Goal: Task Accomplishment & Management: Use online tool/utility

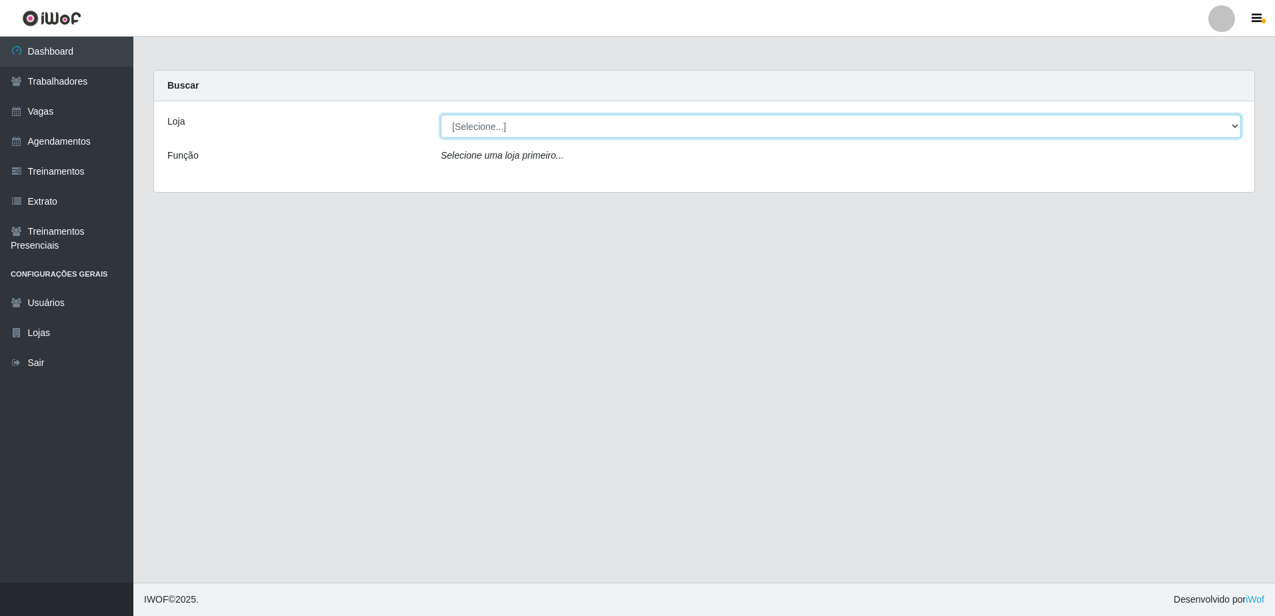
click at [1234, 127] on select "[Selecione...] [GEOGRAPHIC_DATA] - [GEOGRAPHIC_DATA] [GEOGRAPHIC_DATA] - [GEOGR…" at bounding box center [841, 126] width 800 height 23
select select "505"
click at [441, 115] on select "[Selecione...] [GEOGRAPHIC_DATA] - [GEOGRAPHIC_DATA] [GEOGRAPHIC_DATA] - [GEOGR…" at bounding box center [841, 126] width 800 height 23
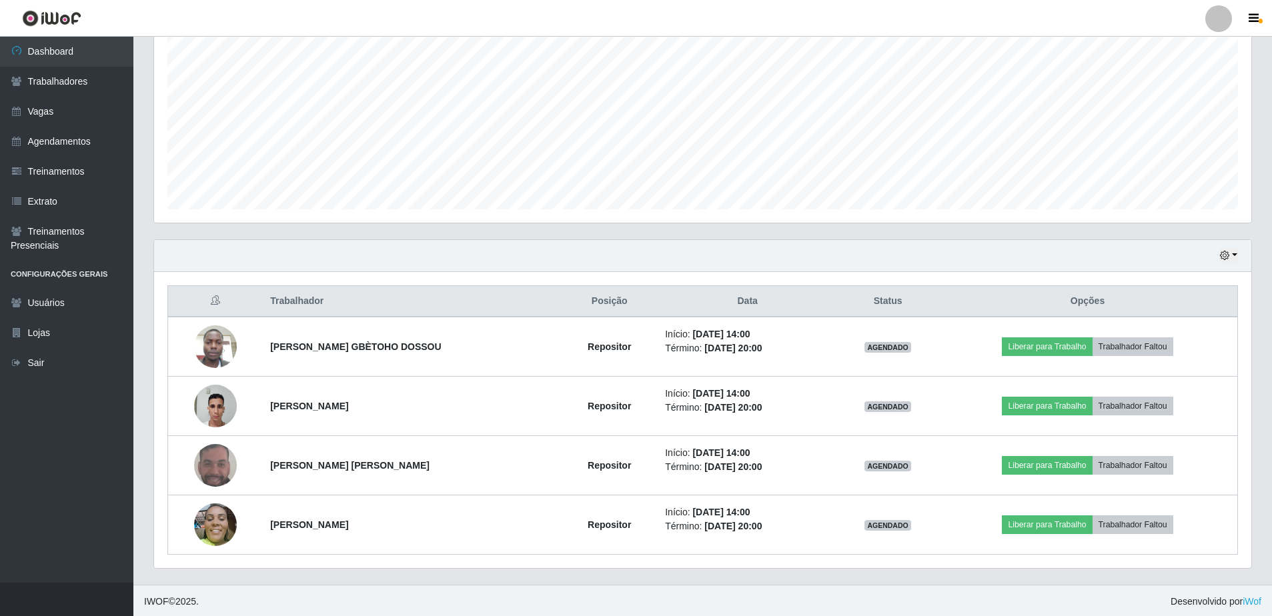
scroll to position [269, 0]
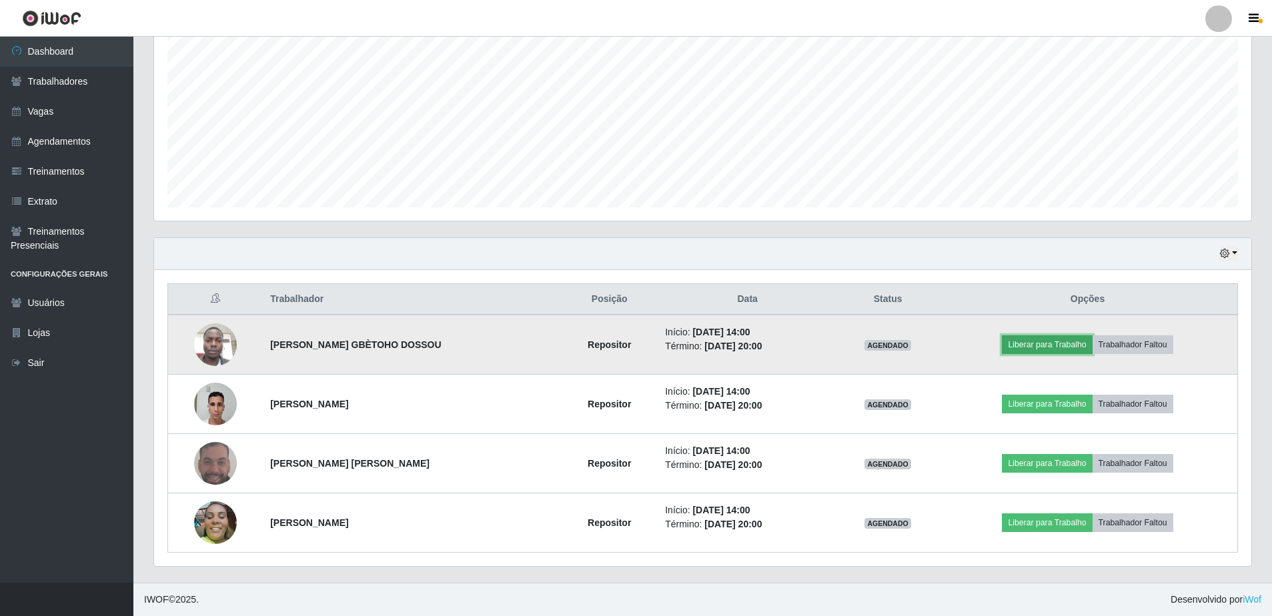
click at [1057, 340] on button "Liberar para Trabalho" at bounding box center [1047, 344] width 90 height 19
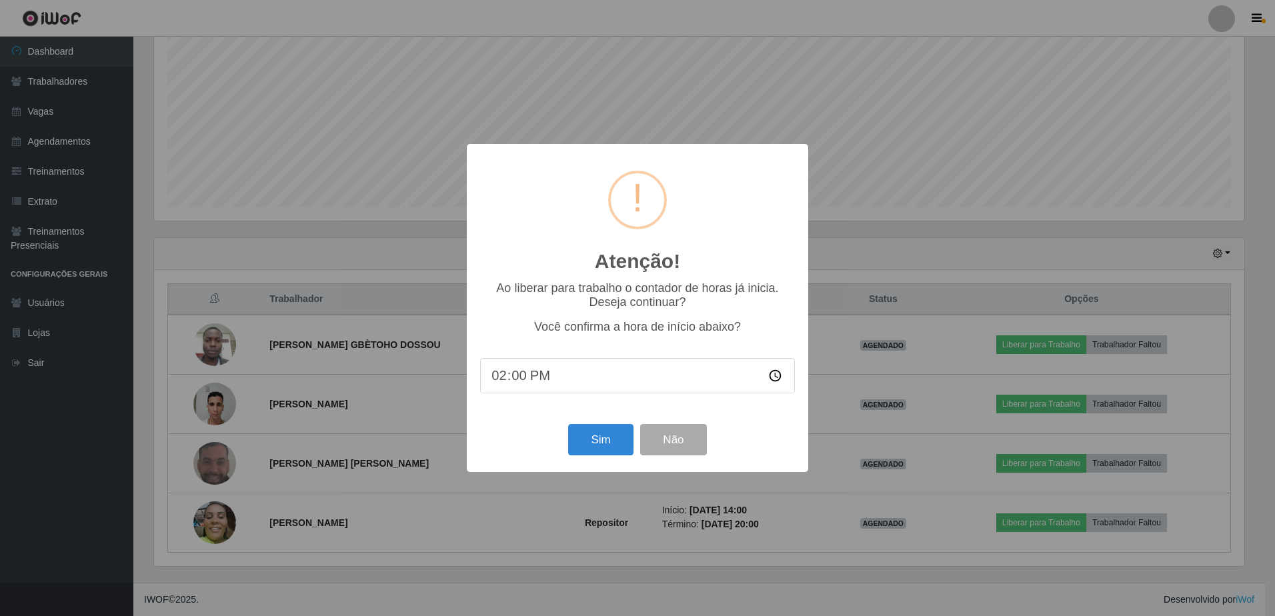
click at [539, 371] on input "14:00" at bounding box center [637, 375] width 315 height 35
click at [538, 377] on input "14:00" at bounding box center [637, 375] width 315 height 35
click at [538, 381] on input "14:00" at bounding box center [637, 375] width 315 height 35
click at [529, 379] on input "14:00" at bounding box center [637, 375] width 315 height 35
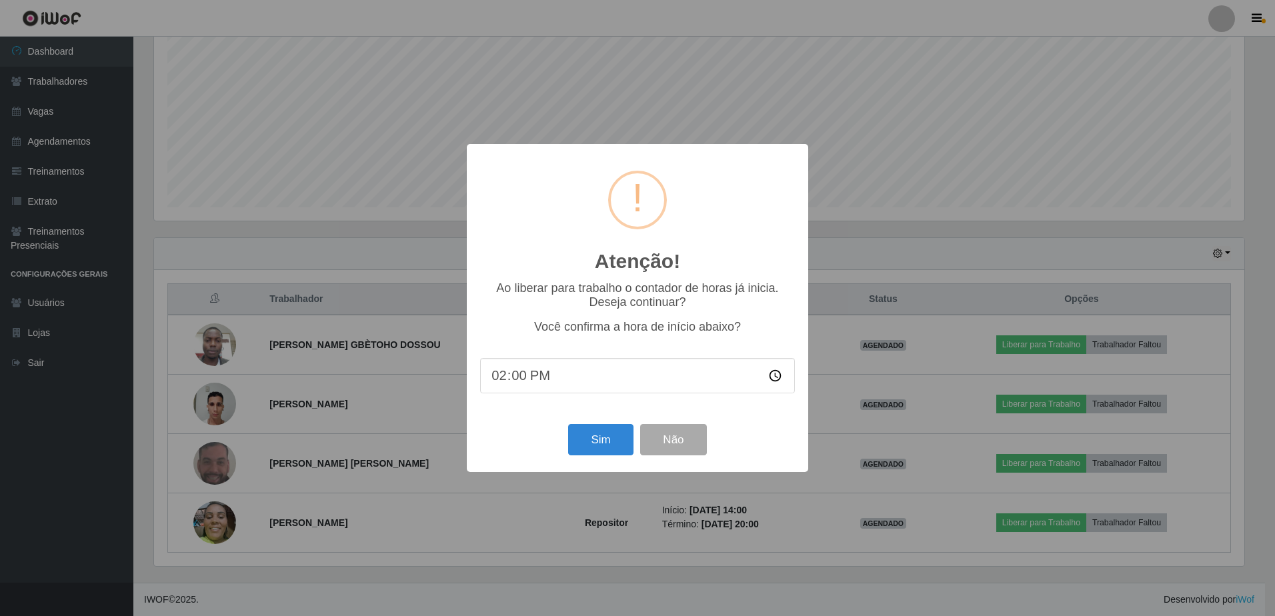
click at [526, 379] on input "14:00" at bounding box center [637, 375] width 315 height 35
click at [514, 381] on input "14:00" at bounding box center [637, 375] width 315 height 35
type input "14:12"
click at [603, 441] on button "Sim" at bounding box center [600, 439] width 65 height 31
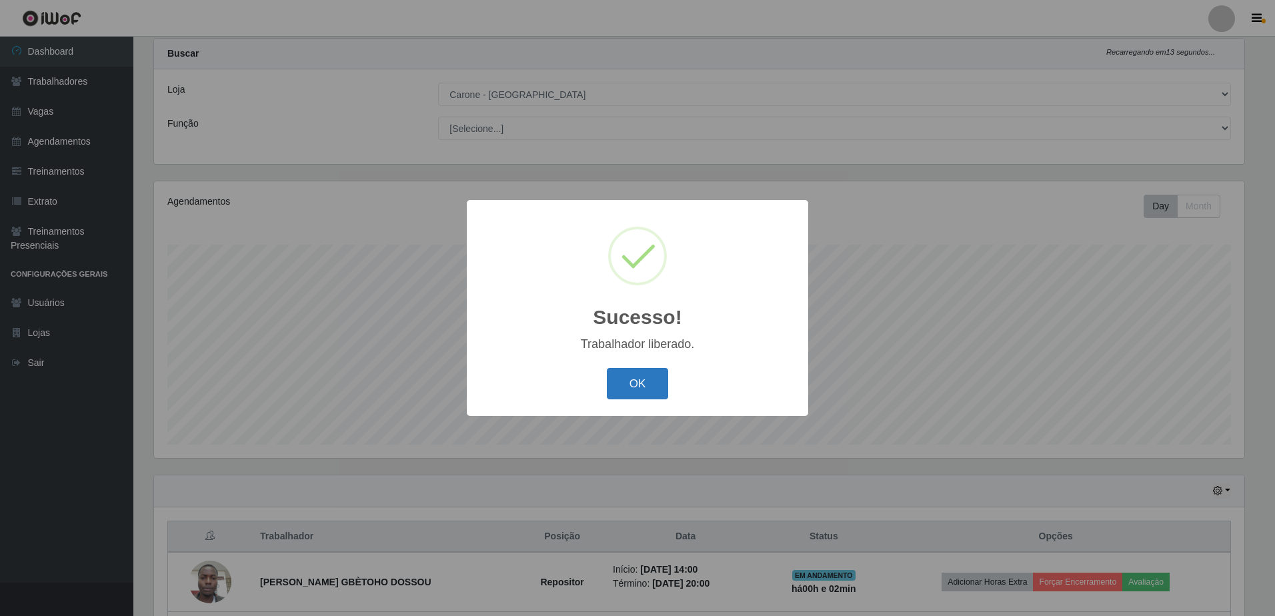
click at [640, 383] on button "OK" at bounding box center [638, 383] width 62 height 31
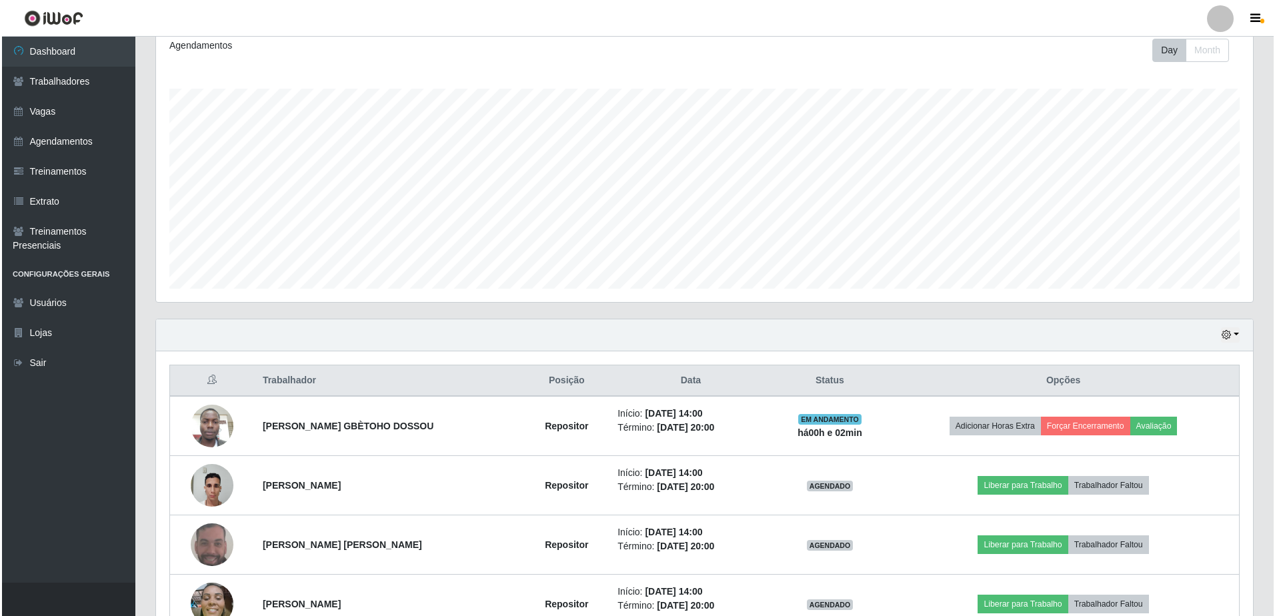
scroll to position [232, 0]
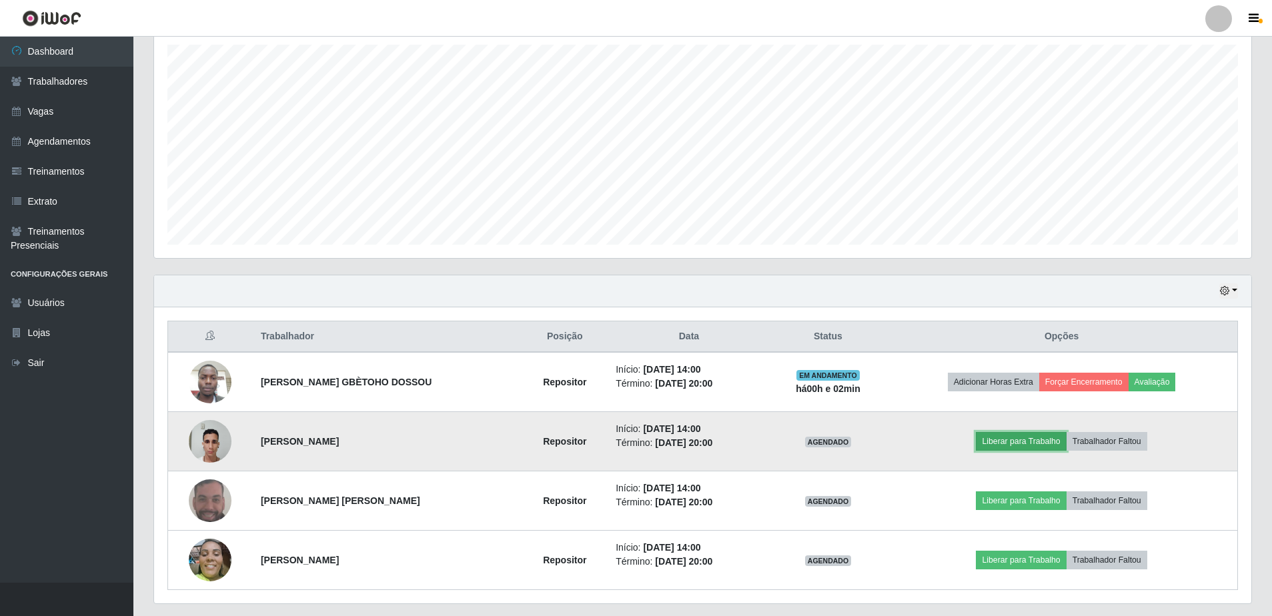
click at [1038, 445] on button "Liberar para Trabalho" at bounding box center [1021, 441] width 90 height 19
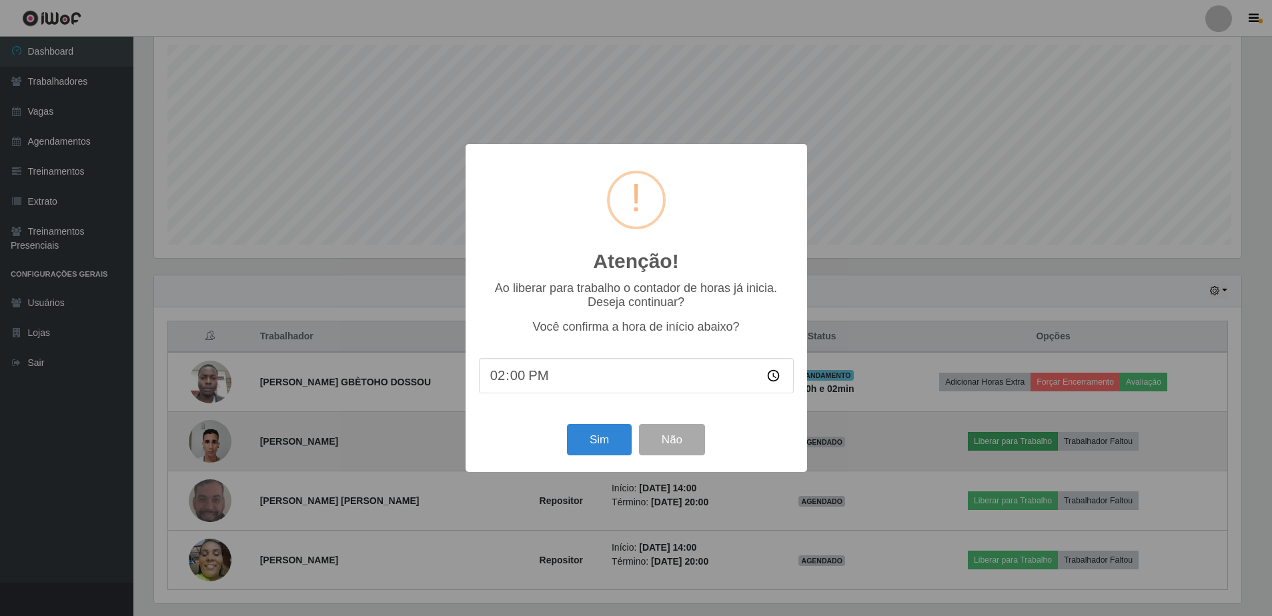
scroll to position [277, 1090]
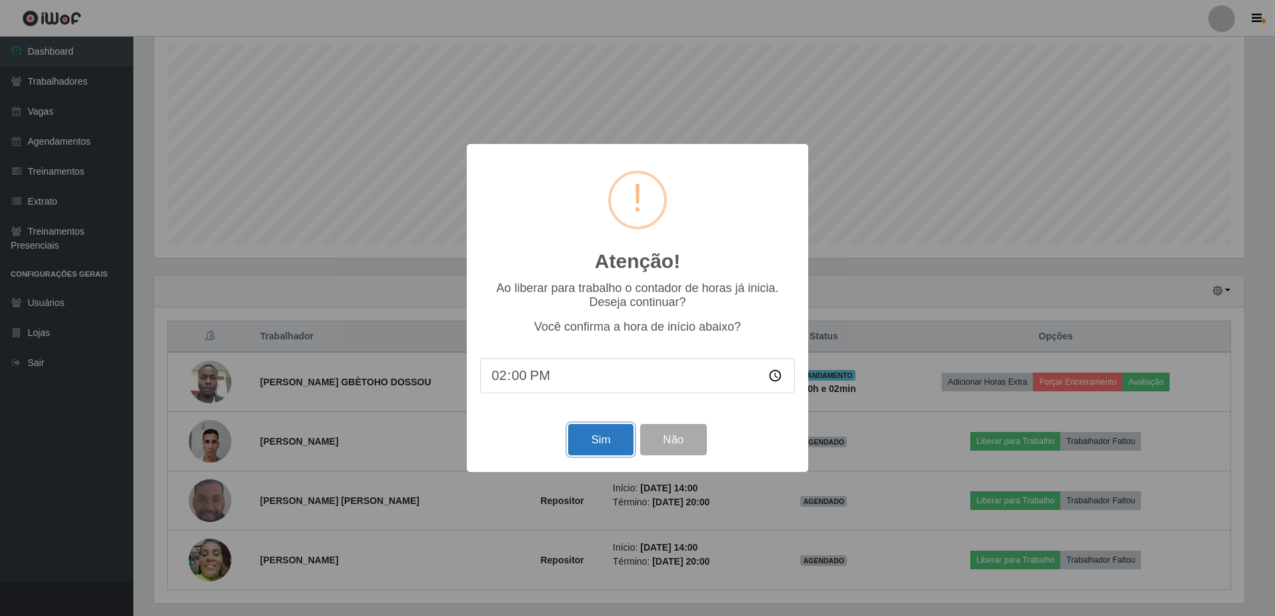
click at [605, 447] on button "Sim" at bounding box center [600, 439] width 65 height 31
click at [605, 447] on div "Atenção! × Ao liberar para trabalho o contador de horas já inicia. Deseja conti…" at bounding box center [637, 308] width 1275 height 616
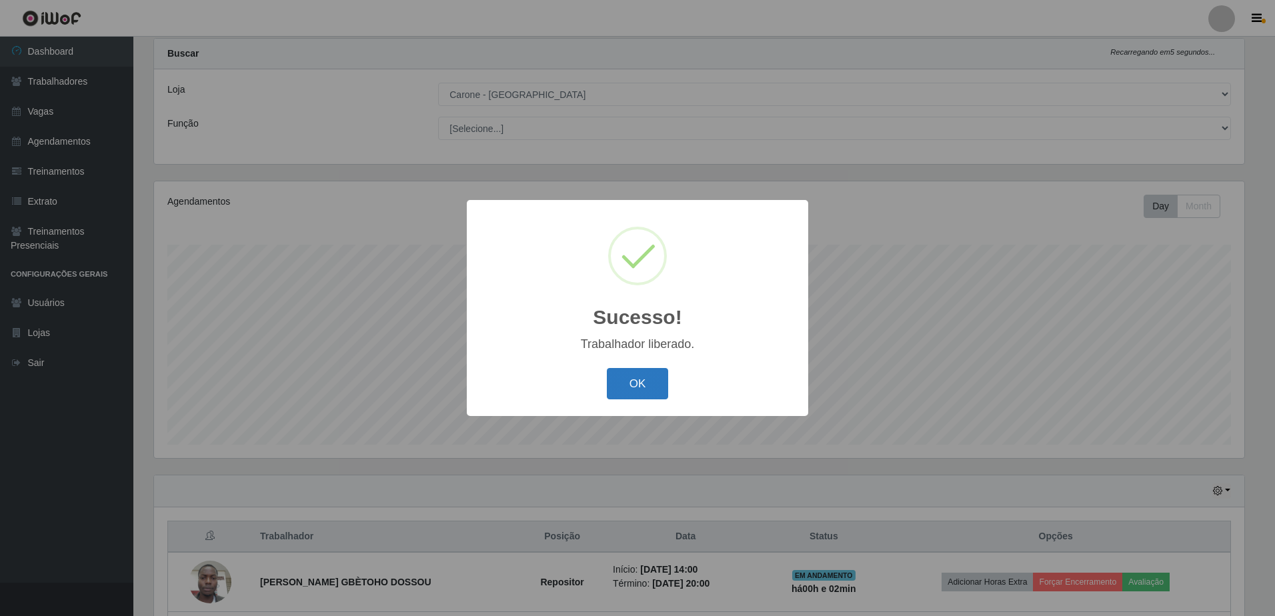
click at [650, 381] on button "OK" at bounding box center [638, 383] width 62 height 31
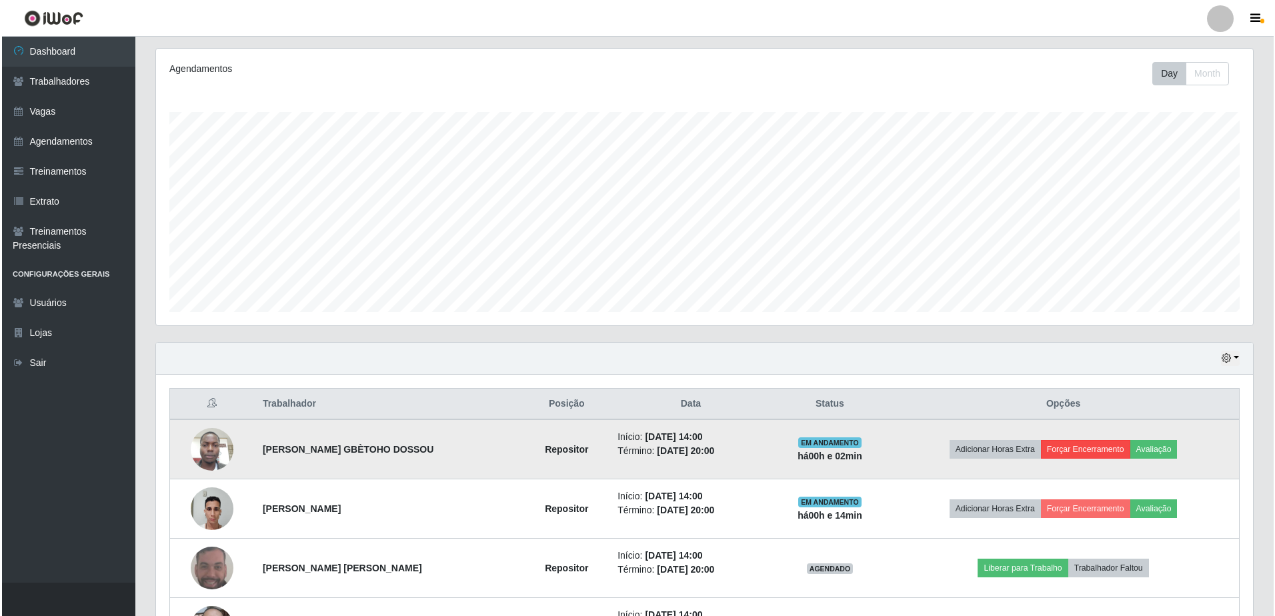
scroll to position [165, 0]
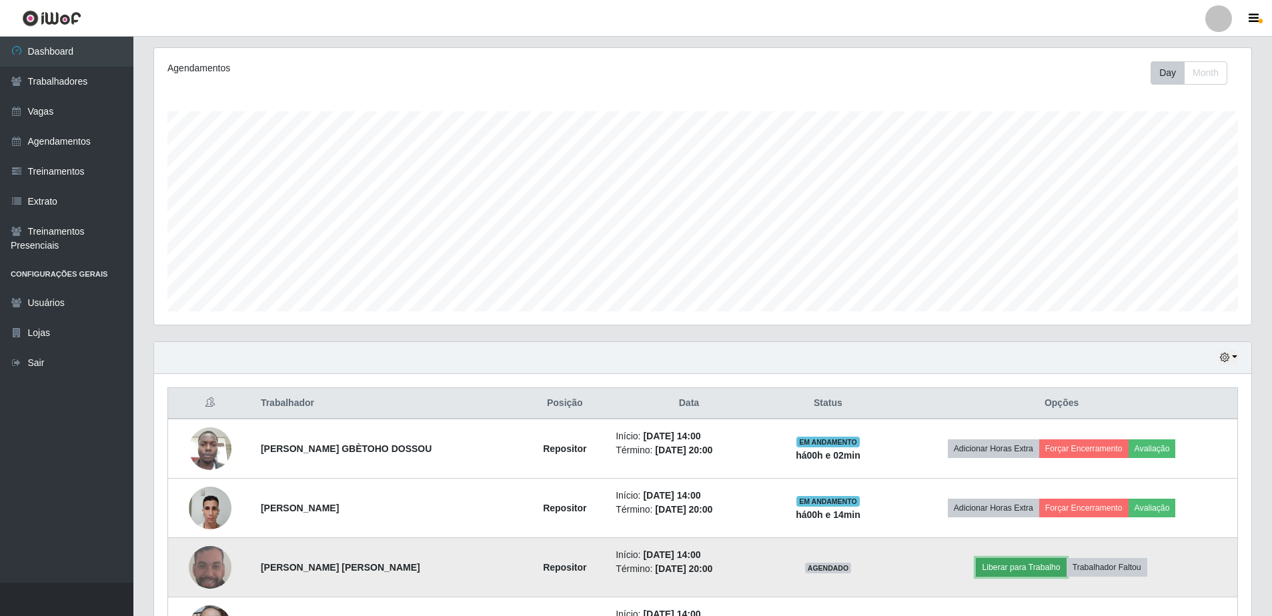
click at [1012, 563] on button "Liberar para Trabalho" at bounding box center [1021, 567] width 90 height 19
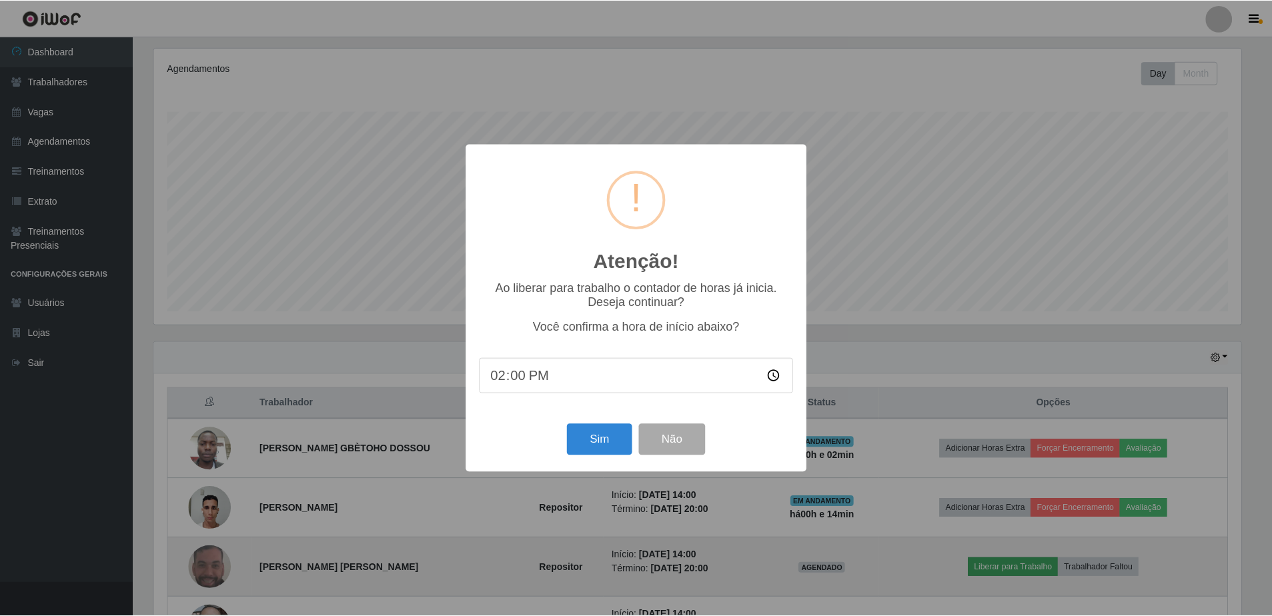
scroll to position [277, 1090]
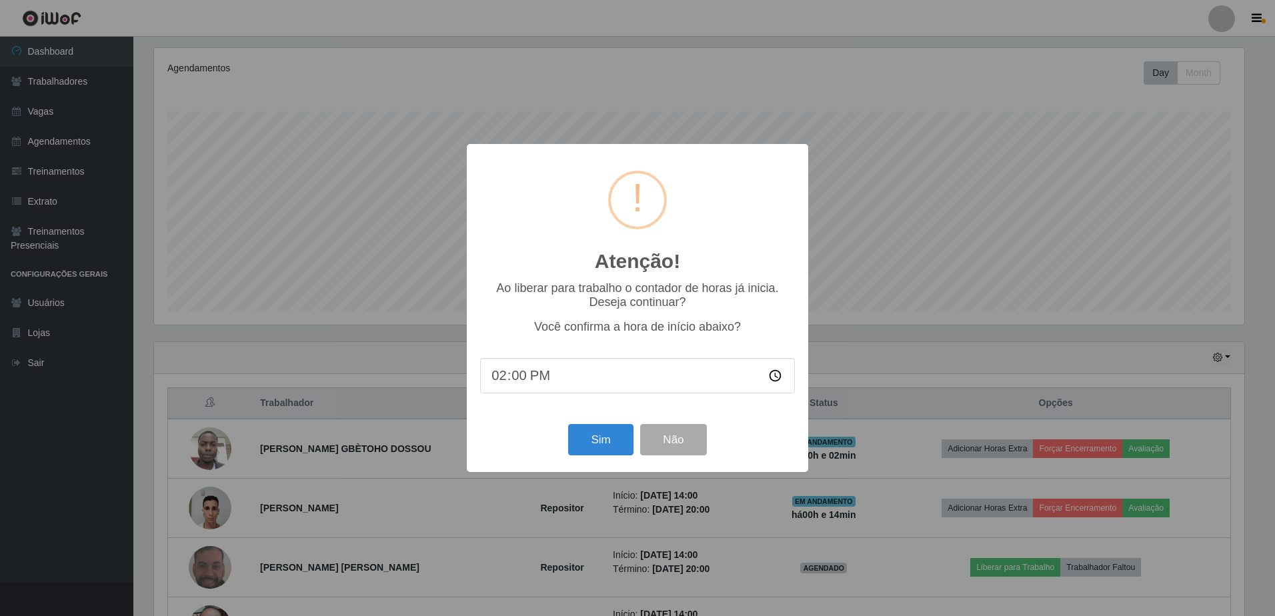
click at [550, 391] on input "14:00" at bounding box center [637, 375] width 315 height 35
click at [542, 375] on input "14:00" at bounding box center [637, 375] width 315 height 35
click at [516, 375] on input "14:00" at bounding box center [637, 375] width 315 height 35
type input "14:12"
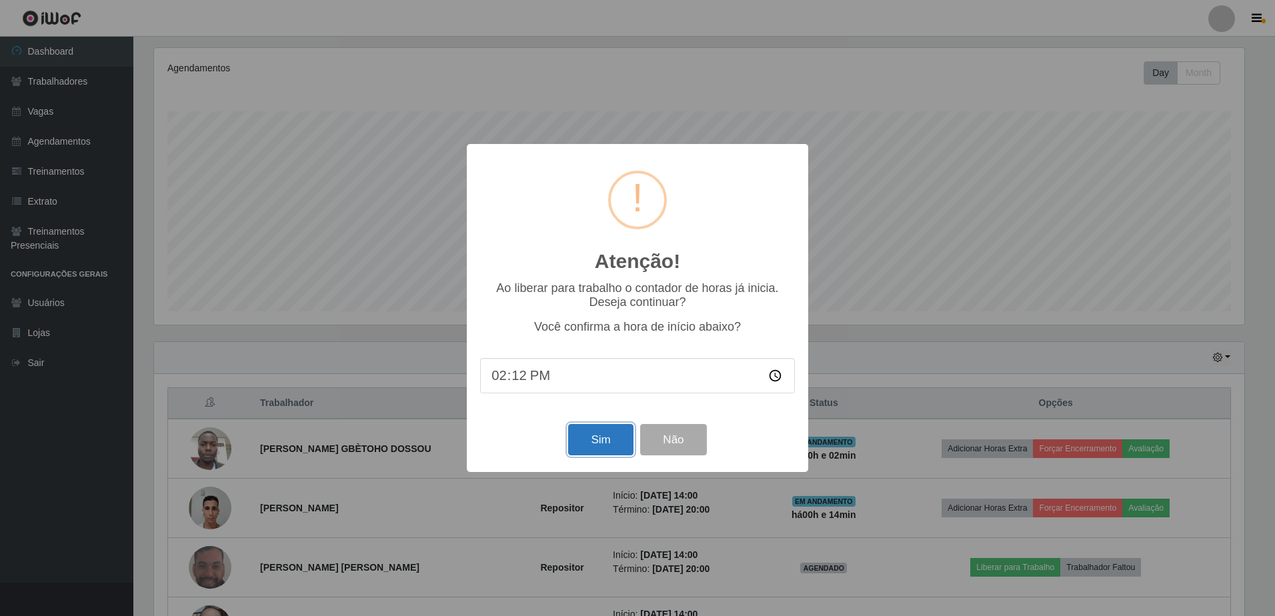
click at [598, 437] on button "Sim" at bounding box center [600, 439] width 65 height 31
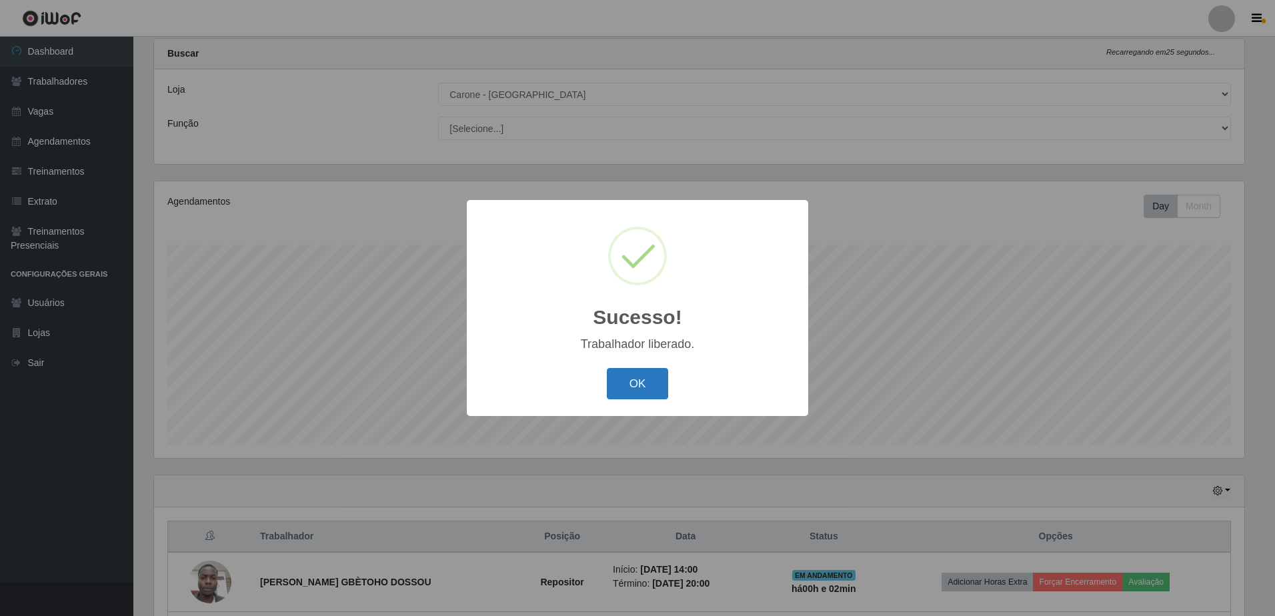
click at [638, 383] on button "OK" at bounding box center [638, 383] width 62 height 31
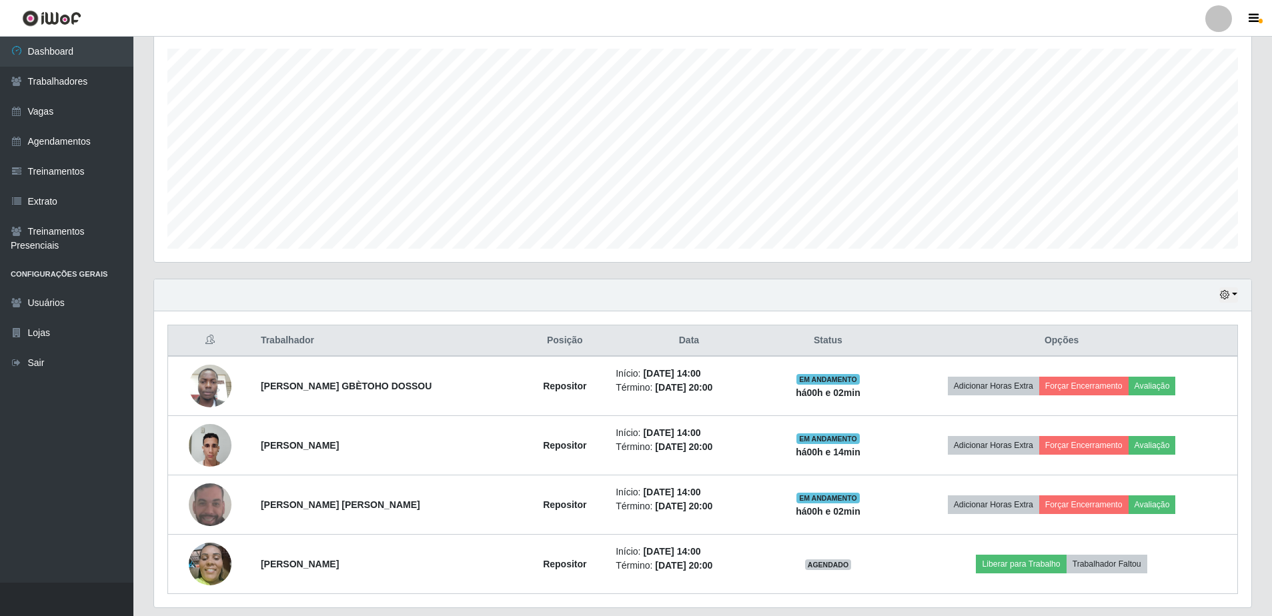
scroll to position [232, 0]
